Goal: Information Seeking & Learning: Get advice/opinions

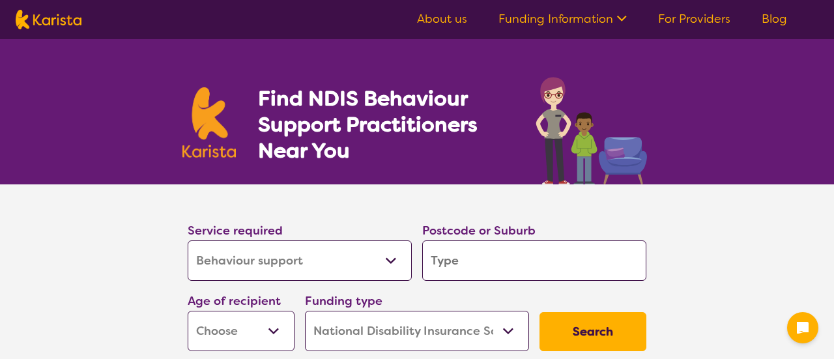
select select "Behaviour support"
select select "NDIS"
select select "Behaviour support"
select select "NDIS"
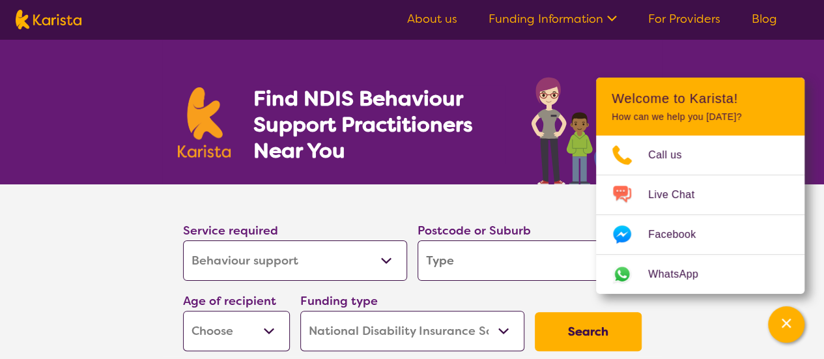
click at [364, 199] on section "Service required Allied Health Assistant Assessment ([MEDICAL_DATA] or [MEDICAL…" at bounding box center [412, 270] width 500 height 172
click at [534, 265] on input "search" at bounding box center [530, 260] width 224 height 40
type input "2"
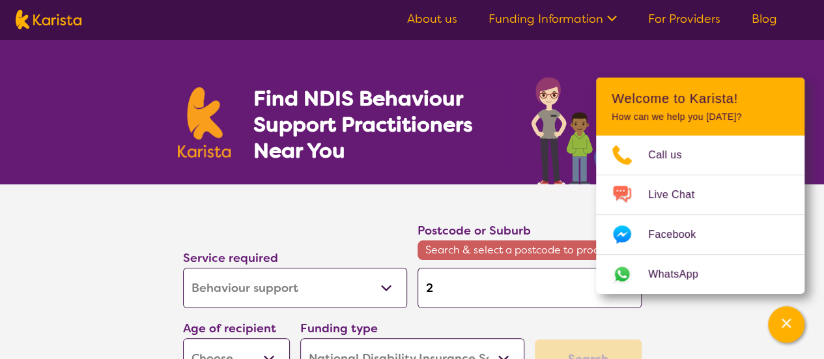
type input "20"
type input "203"
type input "2035"
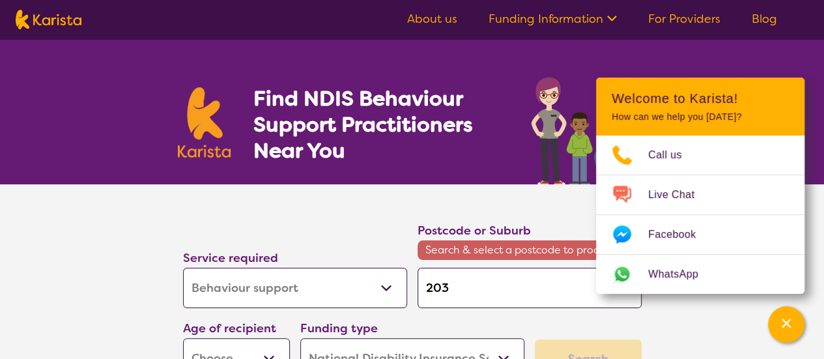
type input "2035"
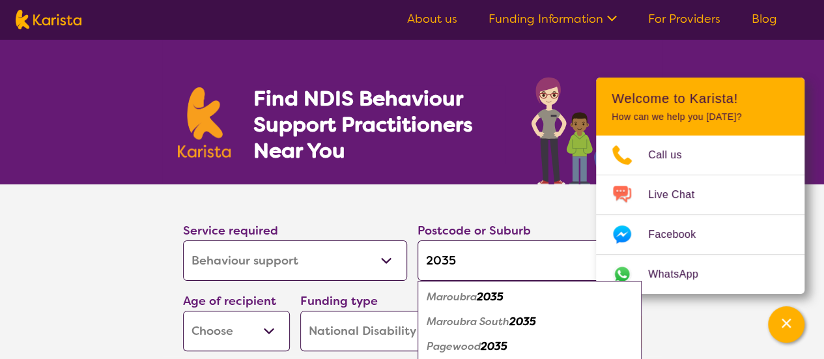
type input "2035"
click at [504, 300] on em "2035" at bounding box center [490, 297] width 27 height 14
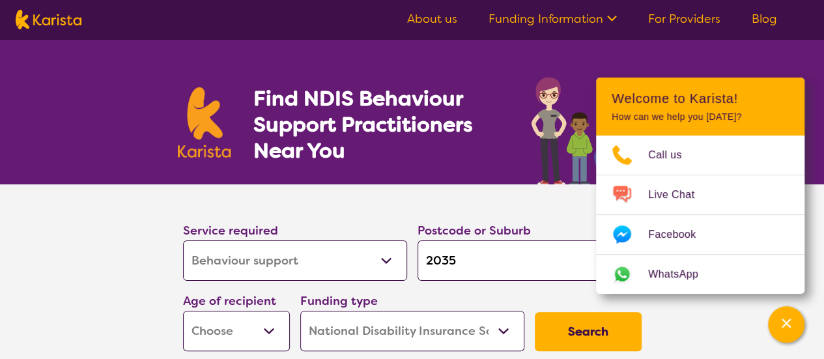
click at [506, 300] on div "Funding type Home Care Package (HCP) National Disability Insurance Scheme (NDIS…" at bounding box center [412, 321] width 224 height 60
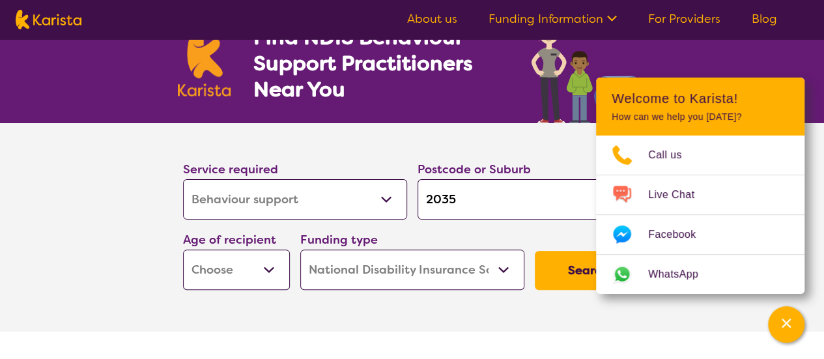
scroll to position [73, 0]
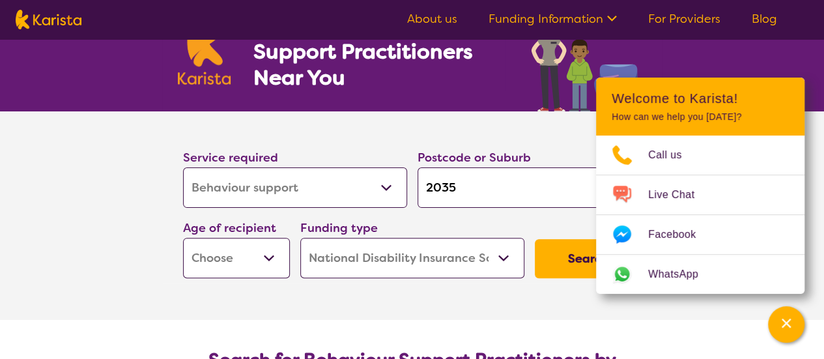
click at [266, 251] on select "Early Childhood - 0 to 9 Child - 10 to 11 Adolescent - 12 to 17 Adult - 18 to 6…" at bounding box center [236, 258] width 107 height 40
select select "AD"
click at [183, 238] on select "Early Childhood - 0 to 9 Child - 10 to 11 Adolescent - 12 to 17 Adult - 18 to 6…" at bounding box center [236, 258] width 107 height 40
select select "AD"
click at [554, 263] on button "Search" at bounding box center [588, 258] width 107 height 39
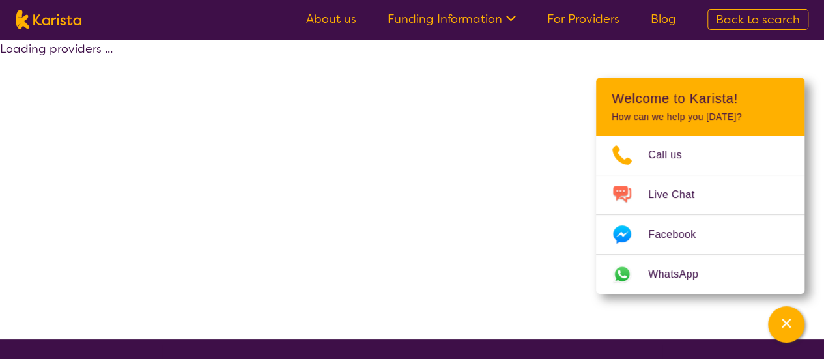
select select "by_score"
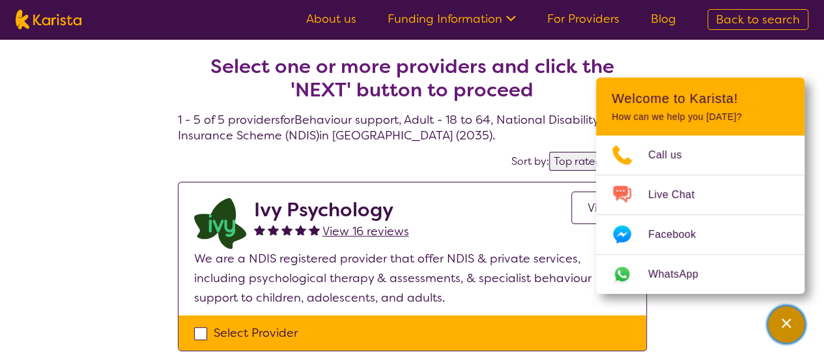
click at [786, 324] on icon "Channel Menu" at bounding box center [786, 323] width 9 height 9
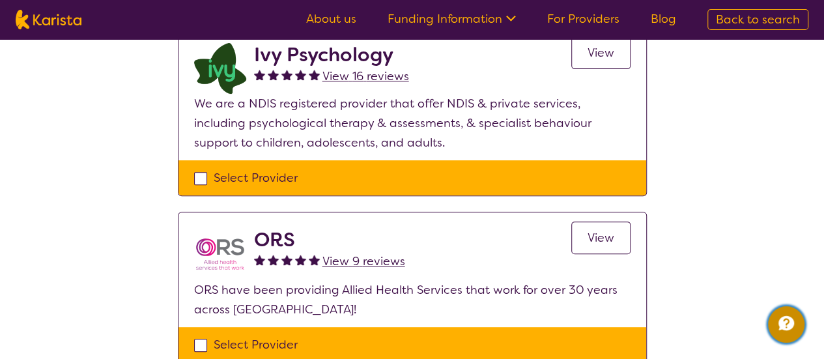
scroll to position [154, 0]
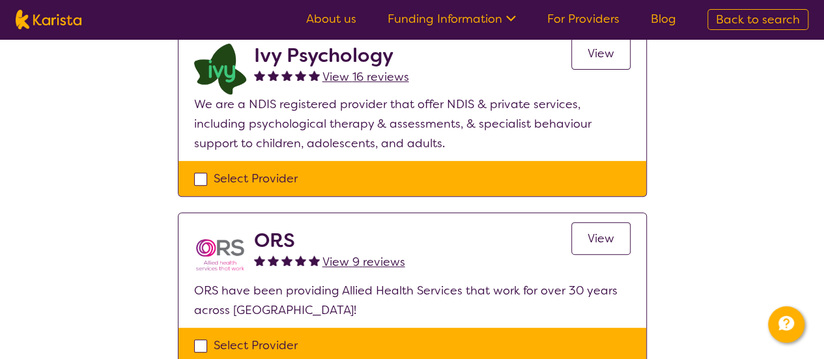
click at [592, 244] on span "View" at bounding box center [601, 239] width 27 height 16
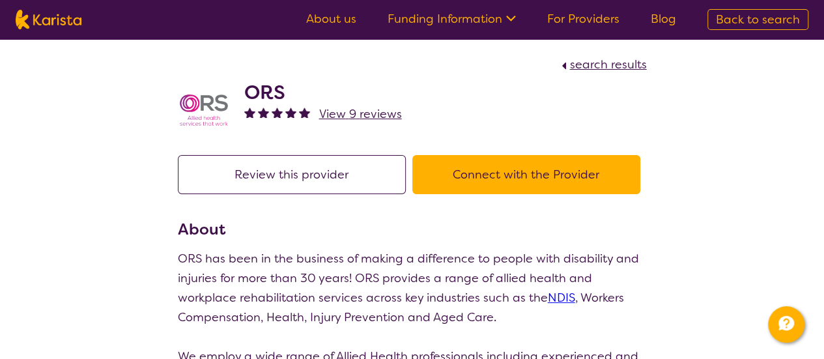
scroll to position [154, 0]
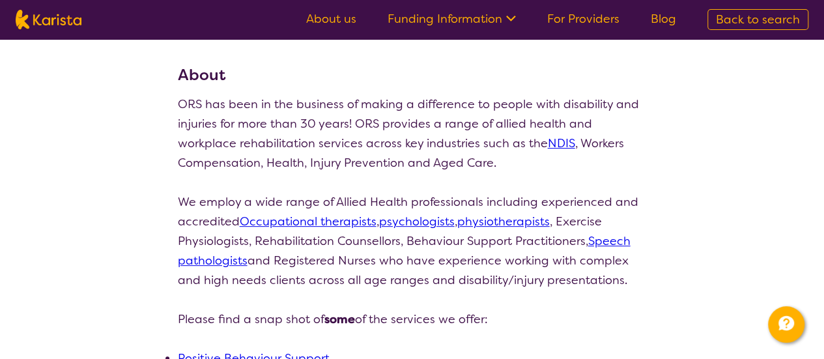
select select "by_score"
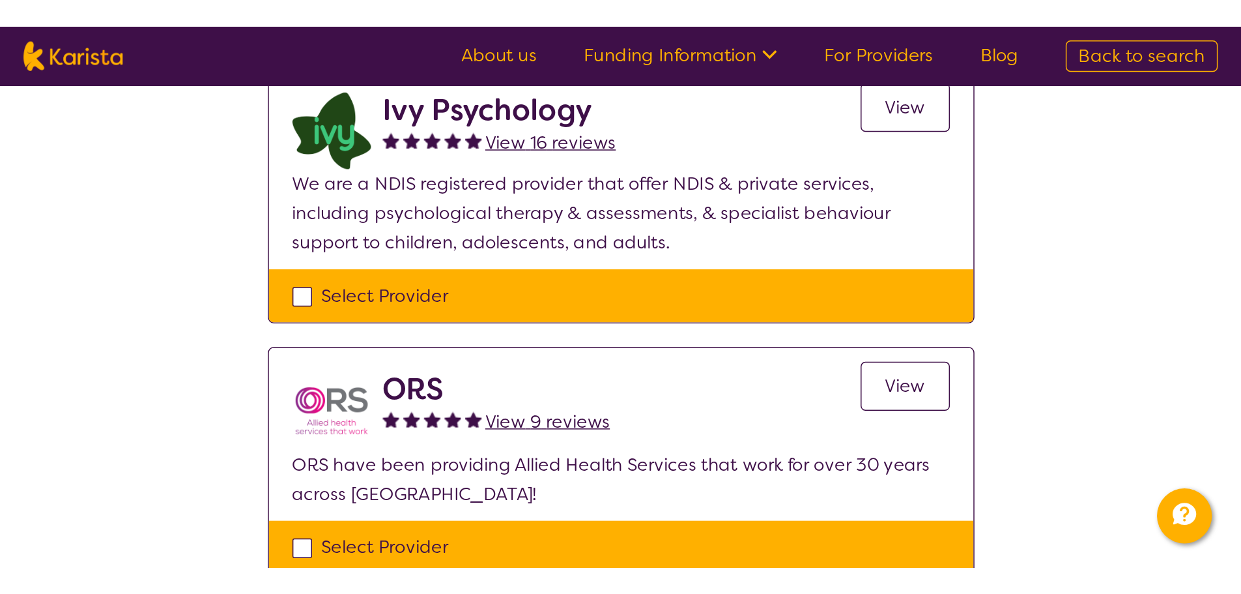
scroll to position [0, 0]
